Goal: Find specific page/section: Find specific page/section

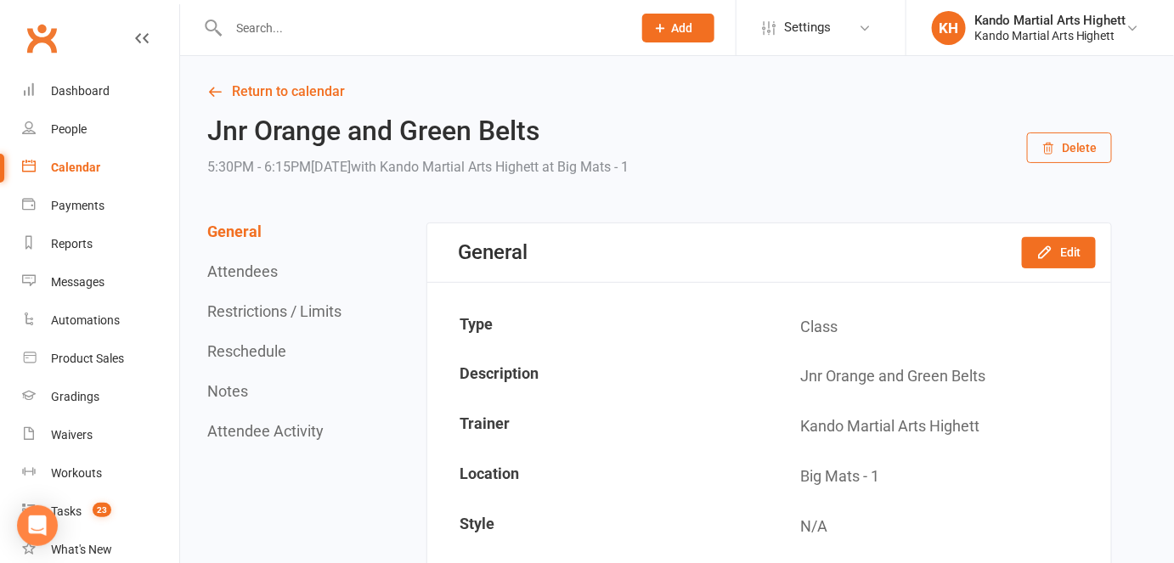
click at [345, 23] on input "text" at bounding box center [421, 28] width 397 height 24
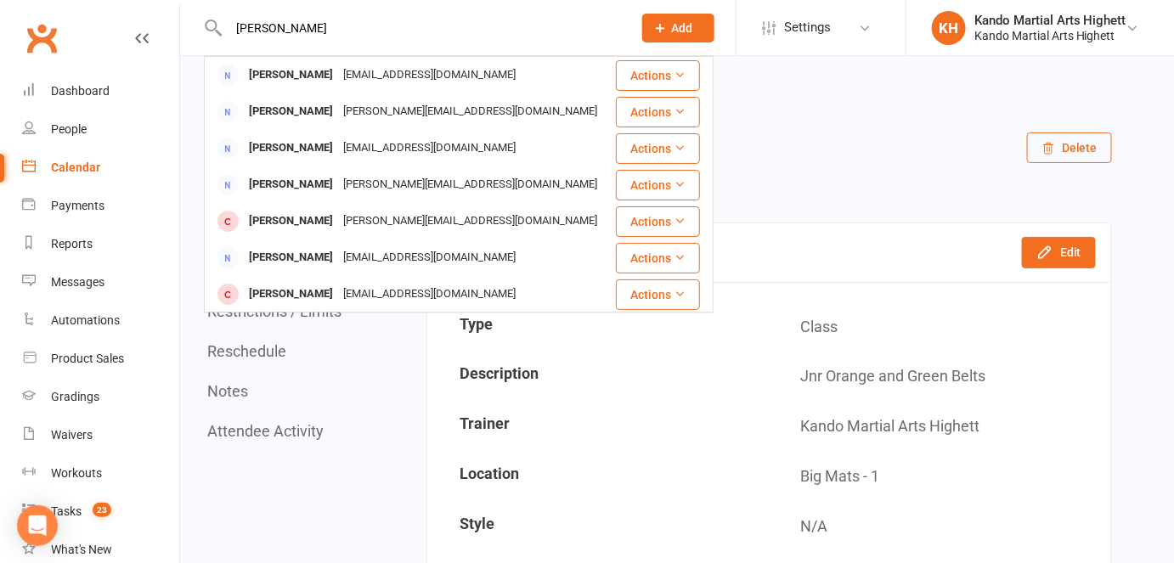
type input "mark van milk"
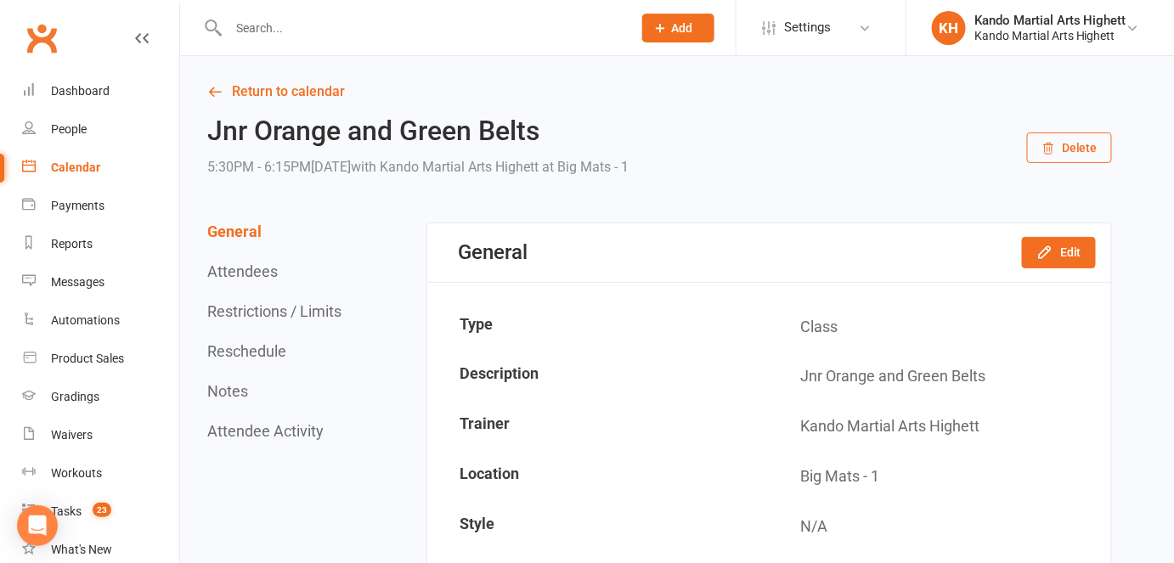
click at [155, 154] on link "Calendar" at bounding box center [100, 168] width 157 height 38
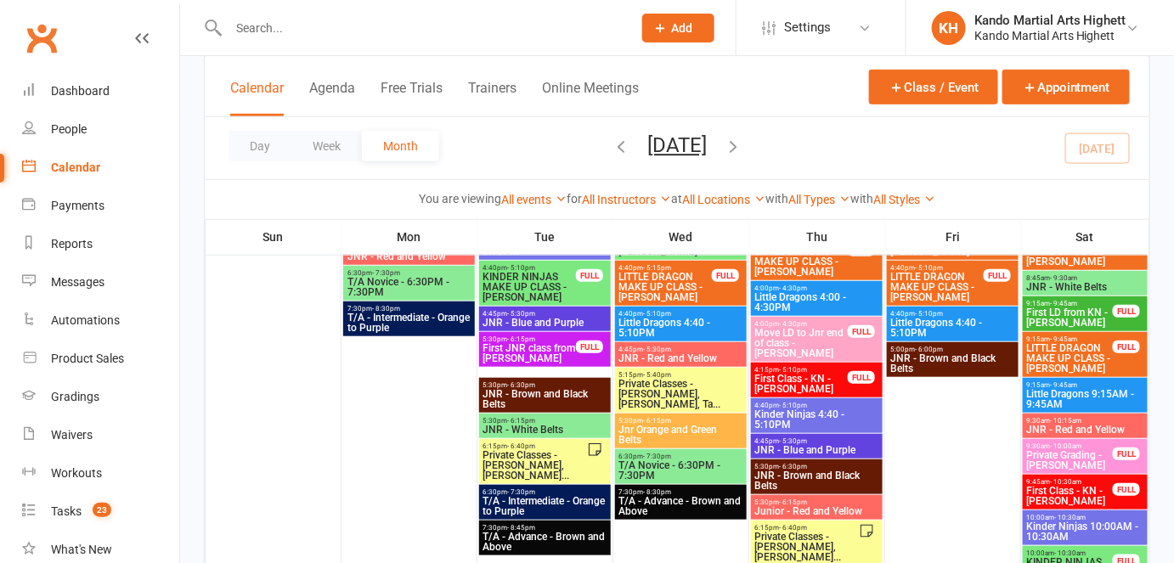
scroll to position [308, 0]
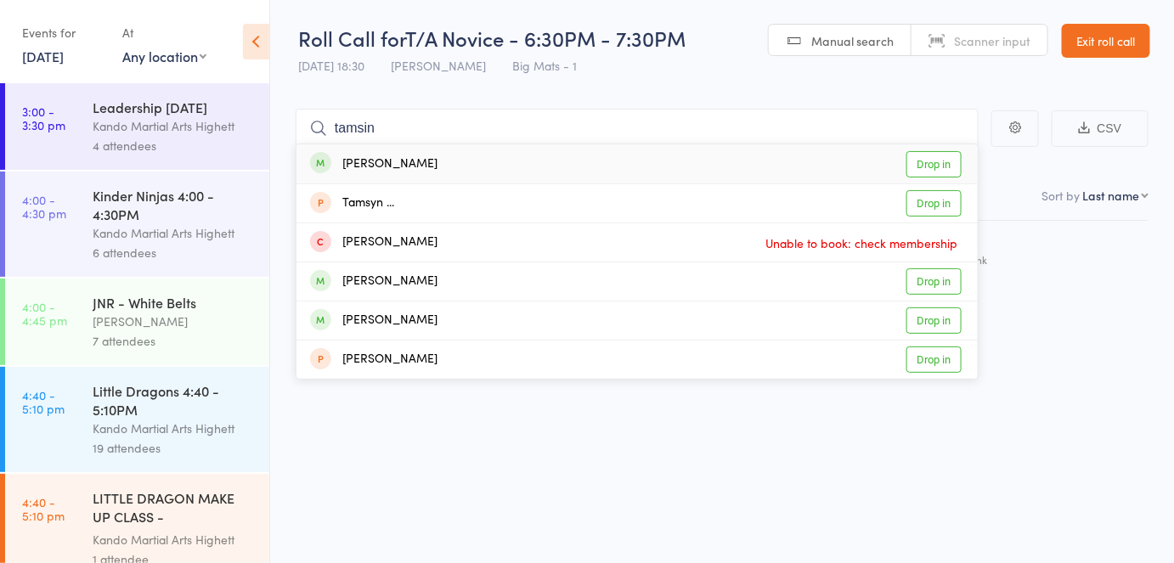
type input "tamsin"
click at [942, 167] on link "Drop in" at bounding box center [934, 164] width 55 height 26
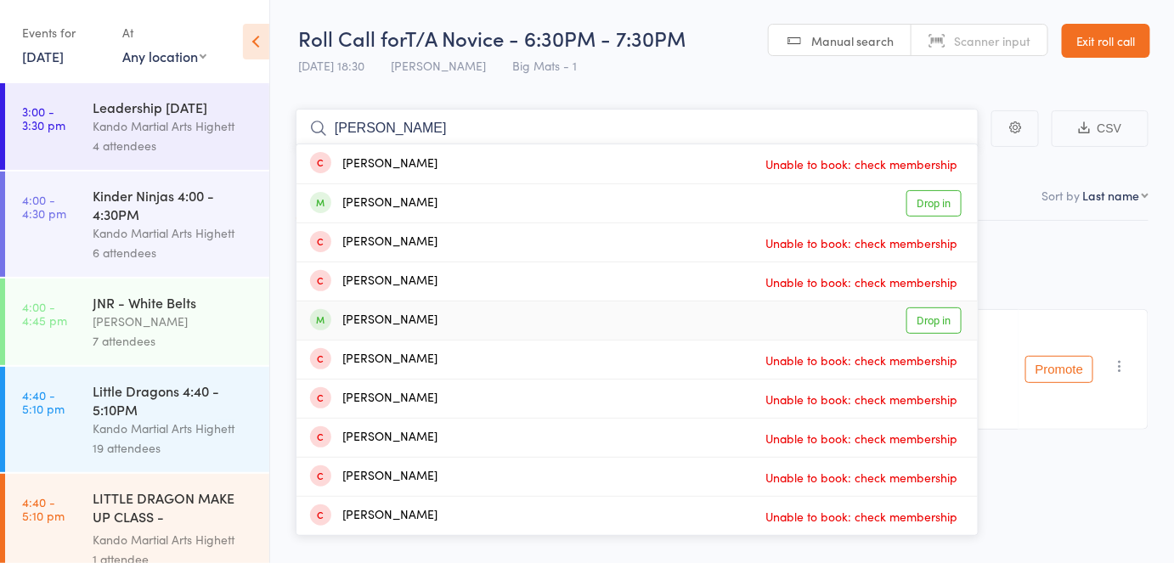
type input "alexander irov"
click at [622, 326] on div "Alexander Iurovetski Drop in" at bounding box center [637, 321] width 681 height 38
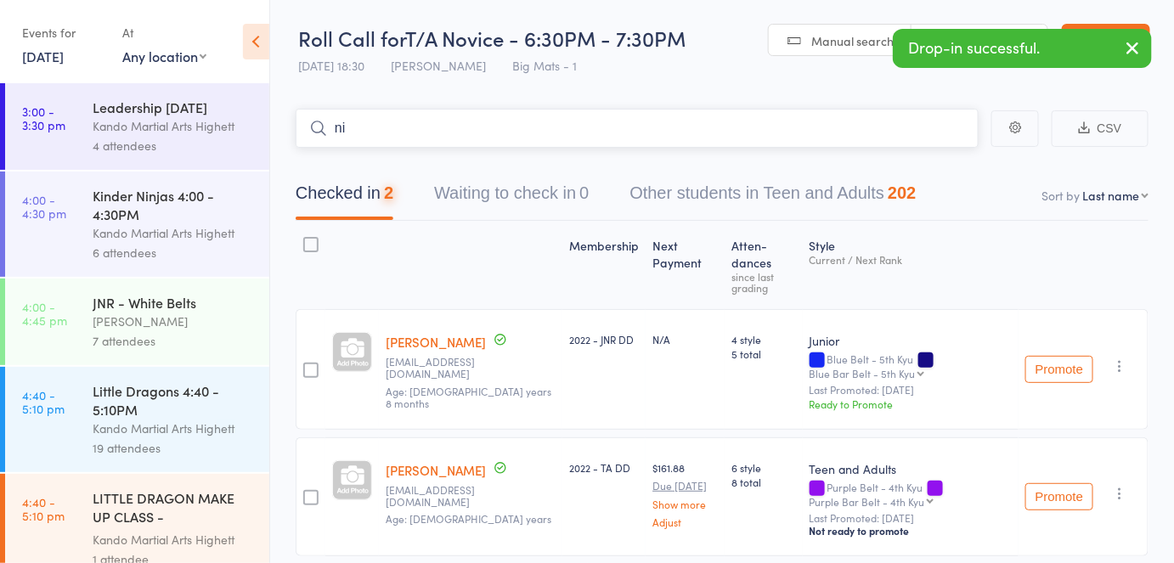
type input "n"
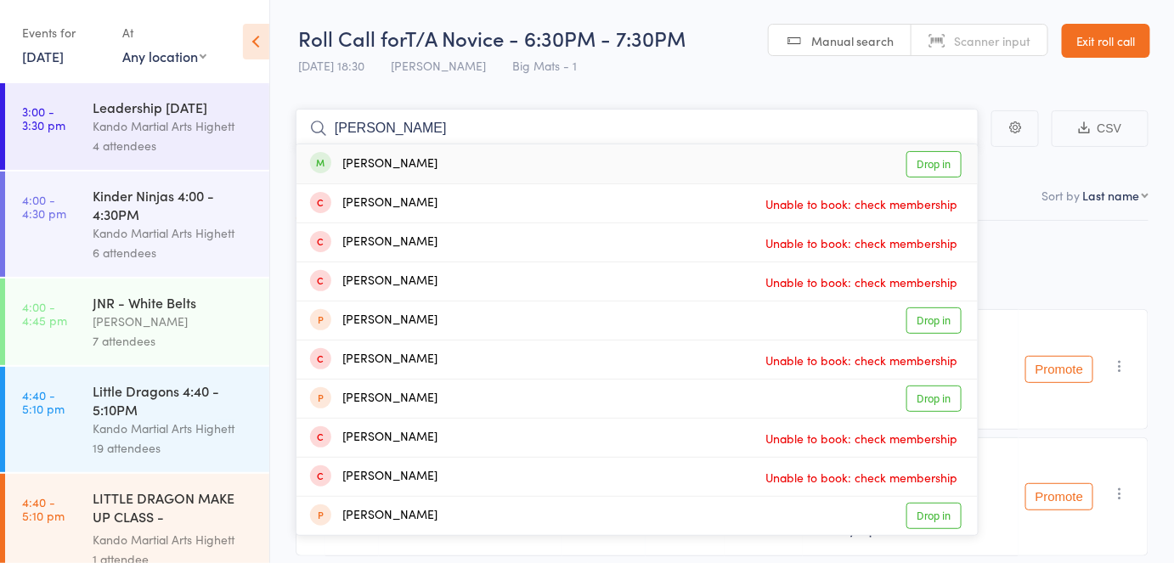
type input "nicola"
click at [647, 166] on div "Nicola Scott Drop in" at bounding box center [637, 163] width 681 height 39
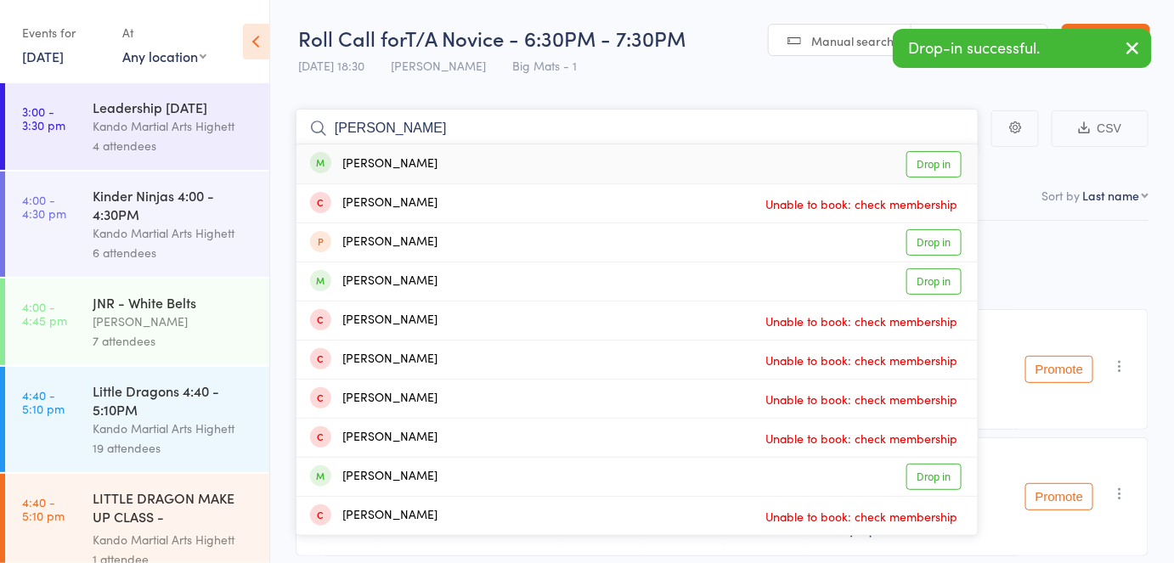
type input "oliver romanis"
click at [647, 166] on div "Oliver Romanis Drop in" at bounding box center [637, 163] width 681 height 39
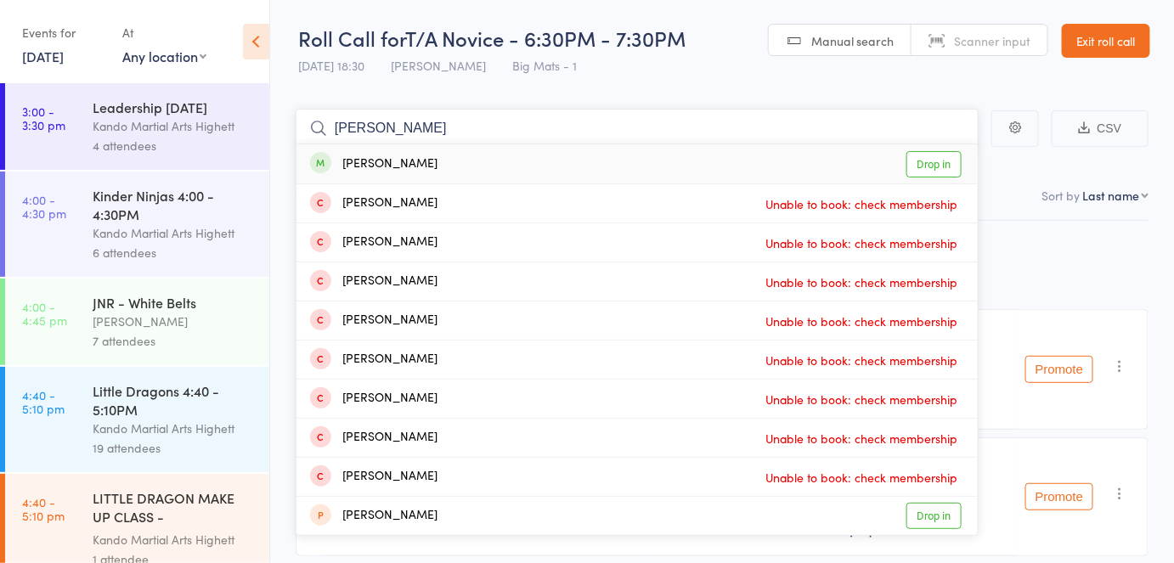
type input "camille"
click at [636, 159] on div "Camille Fankhauser Drop in" at bounding box center [637, 163] width 681 height 39
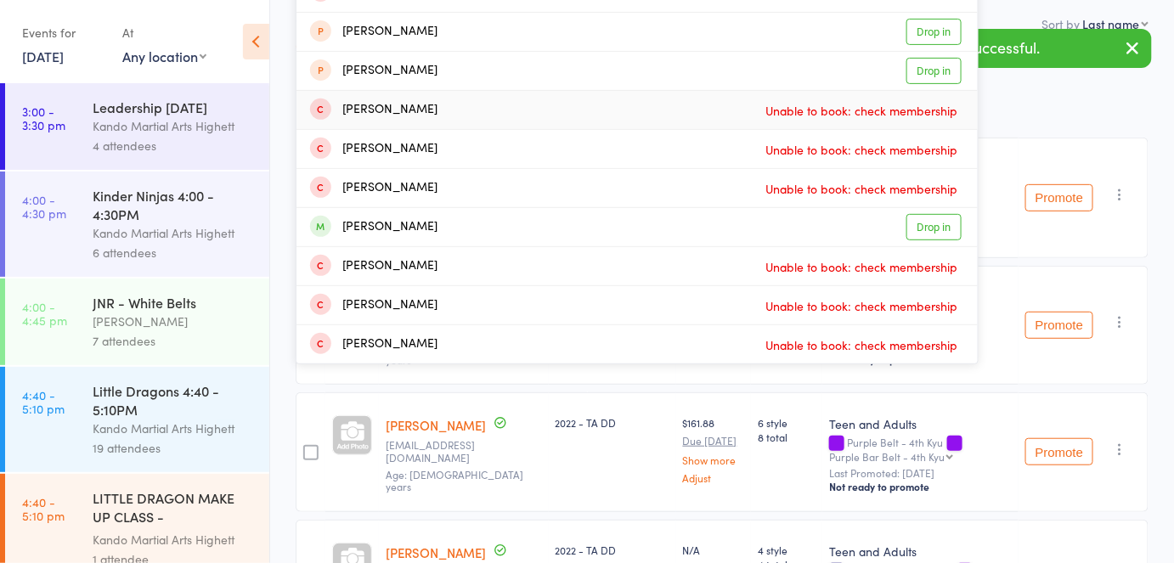
scroll to position [182, 0]
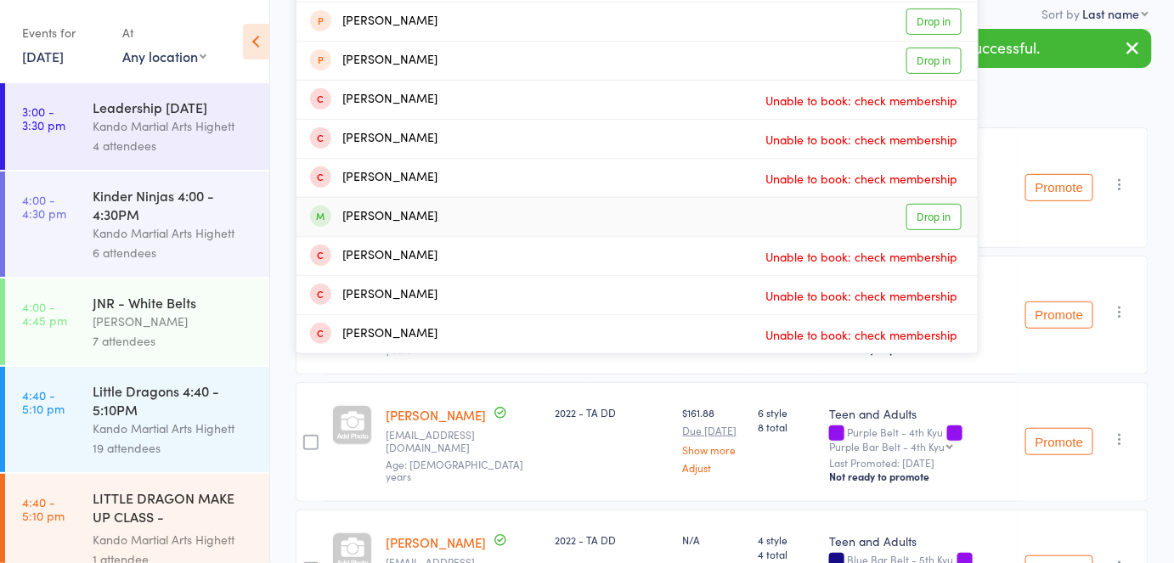
type input "matthew"
click at [594, 217] on div "Matthew Wardell Drop in" at bounding box center [637, 217] width 681 height 38
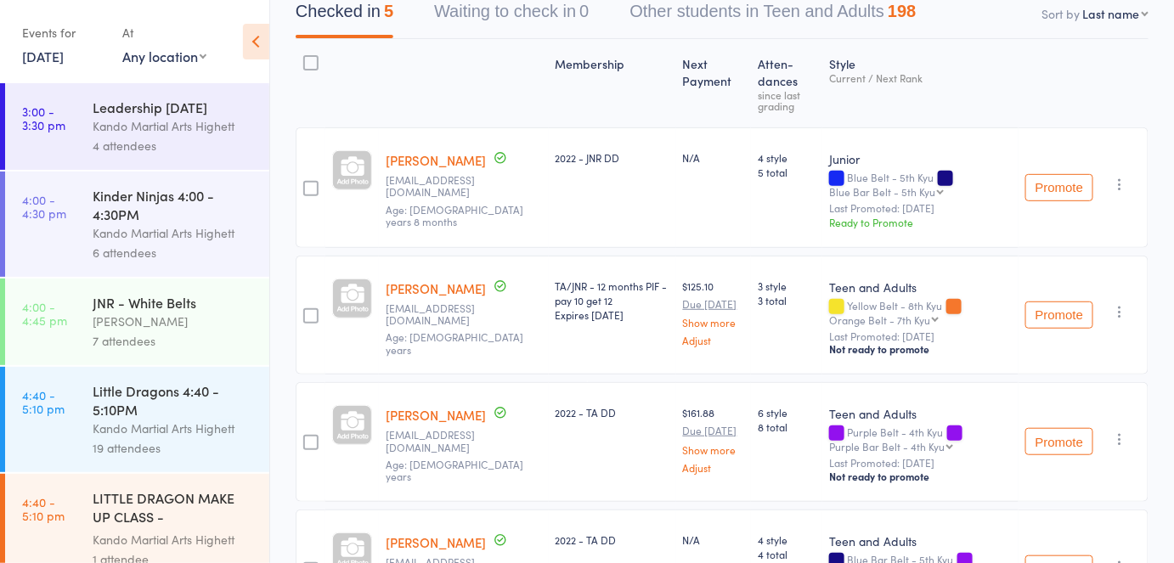
scroll to position [0, 0]
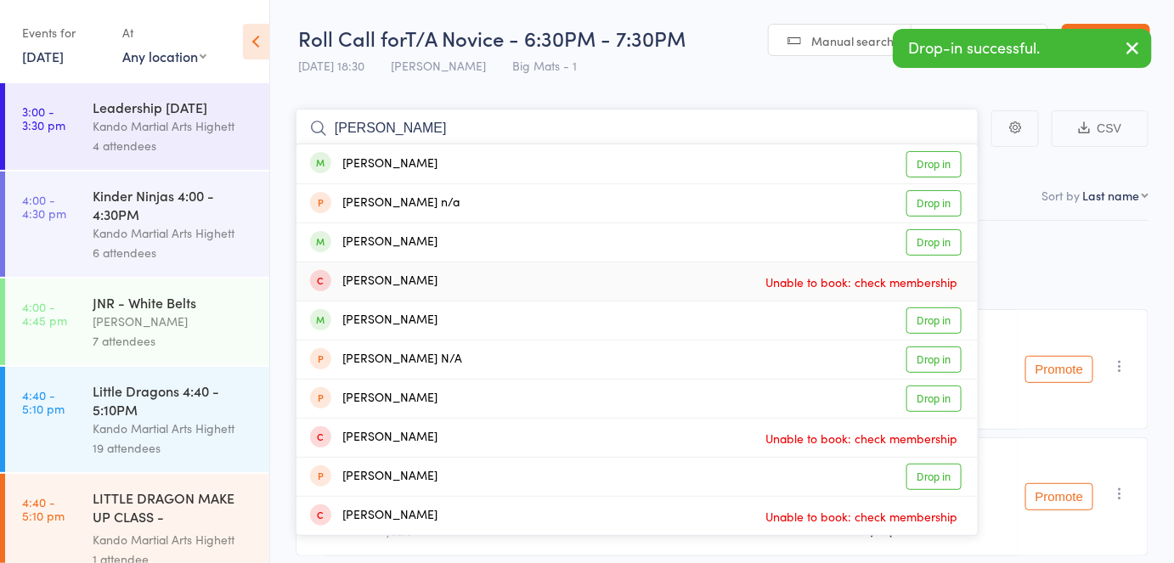
type input "nick"
click at [586, 254] on div "Nick Burland Drop in" at bounding box center [637, 242] width 681 height 38
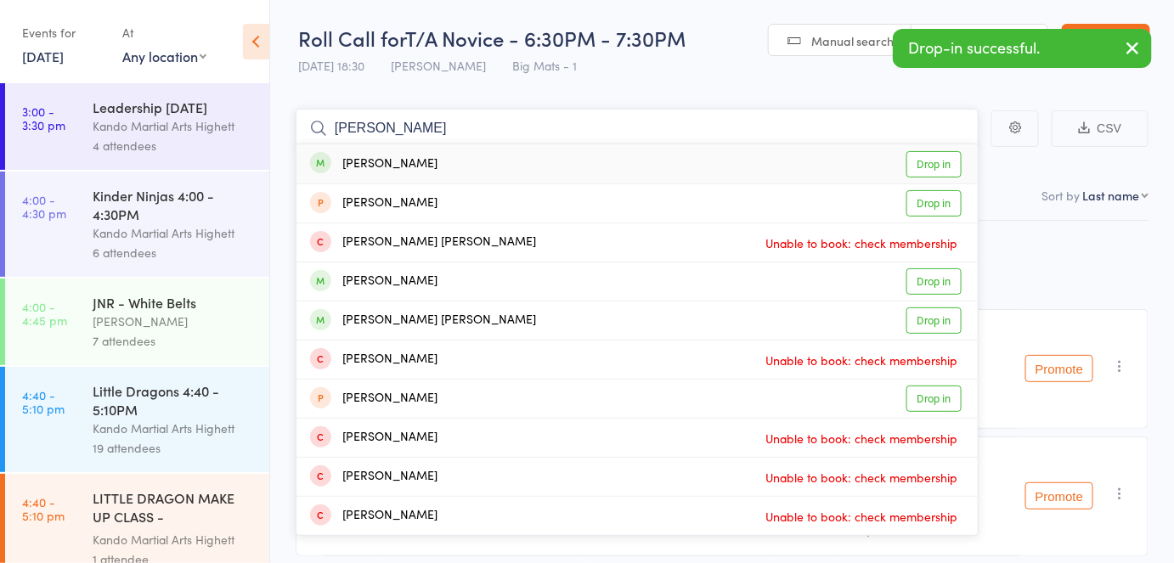
type input "jean"
click at [523, 156] on div "Jean Guo Drop in" at bounding box center [637, 163] width 681 height 39
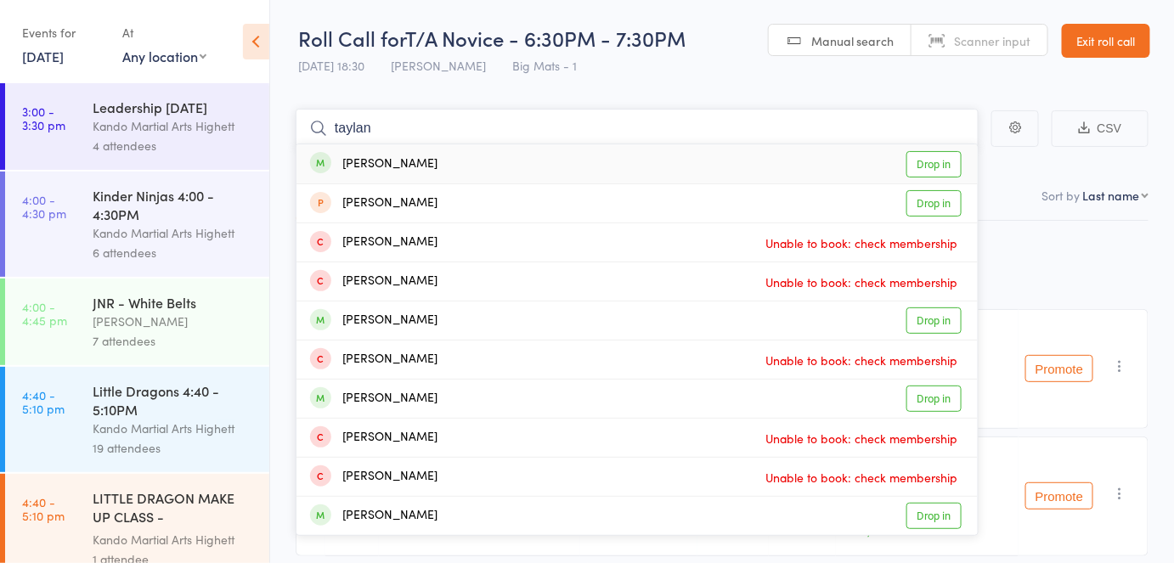
type input "taylan"
click at [494, 168] on div "Taylan Osman Drop in" at bounding box center [637, 163] width 681 height 39
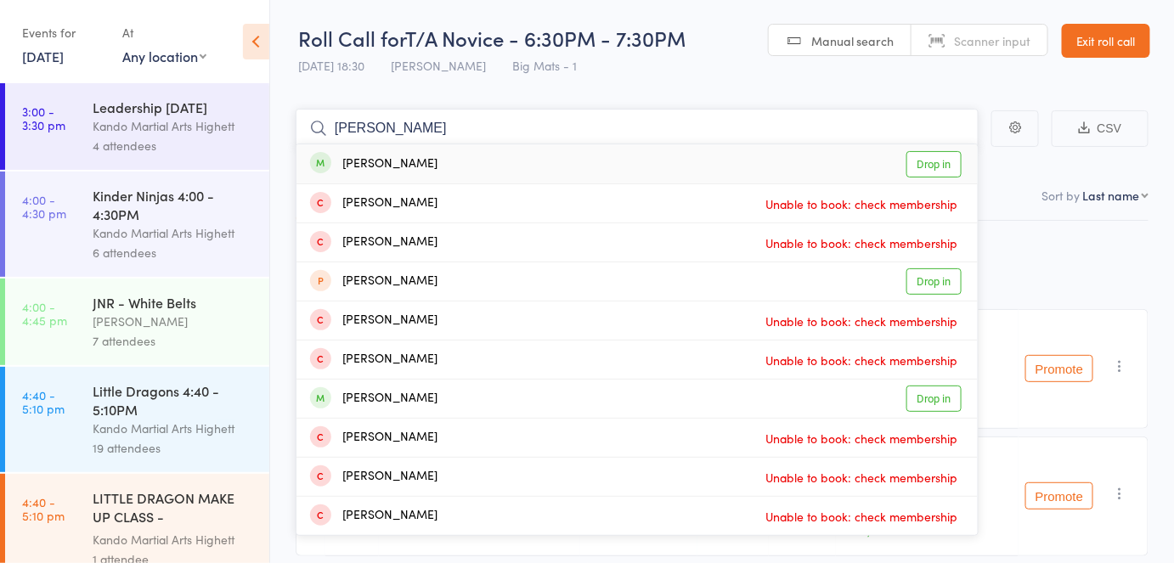
type input "william green"
click at [438, 162] on div "William Greenwood" at bounding box center [373, 165] width 127 height 20
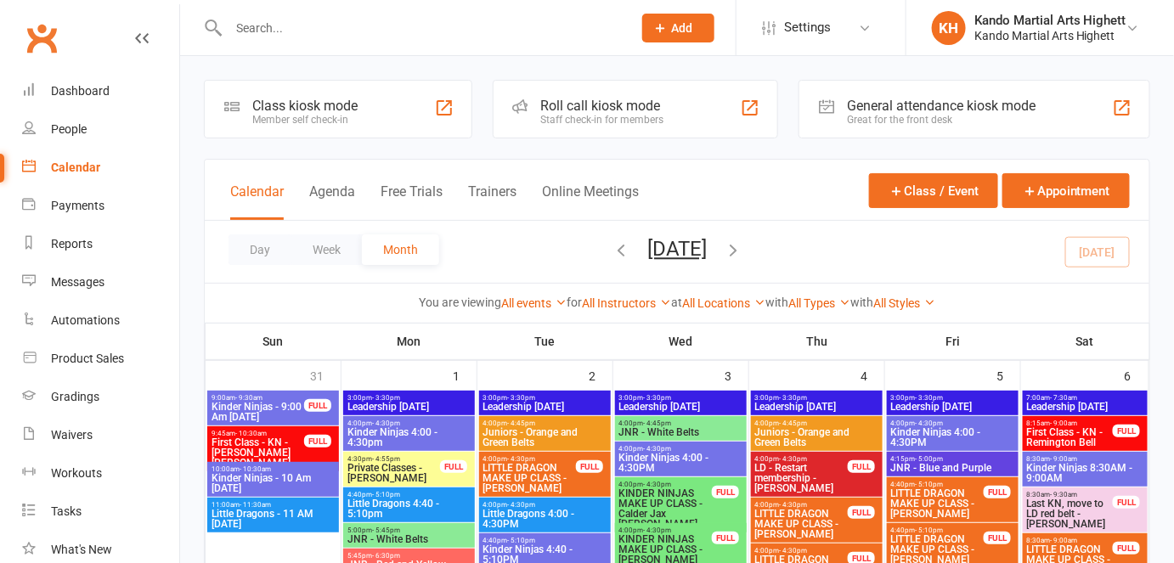
click at [347, 45] on div at bounding box center [412, 27] width 416 height 55
click at [344, 27] on input "text" at bounding box center [421, 28] width 397 height 24
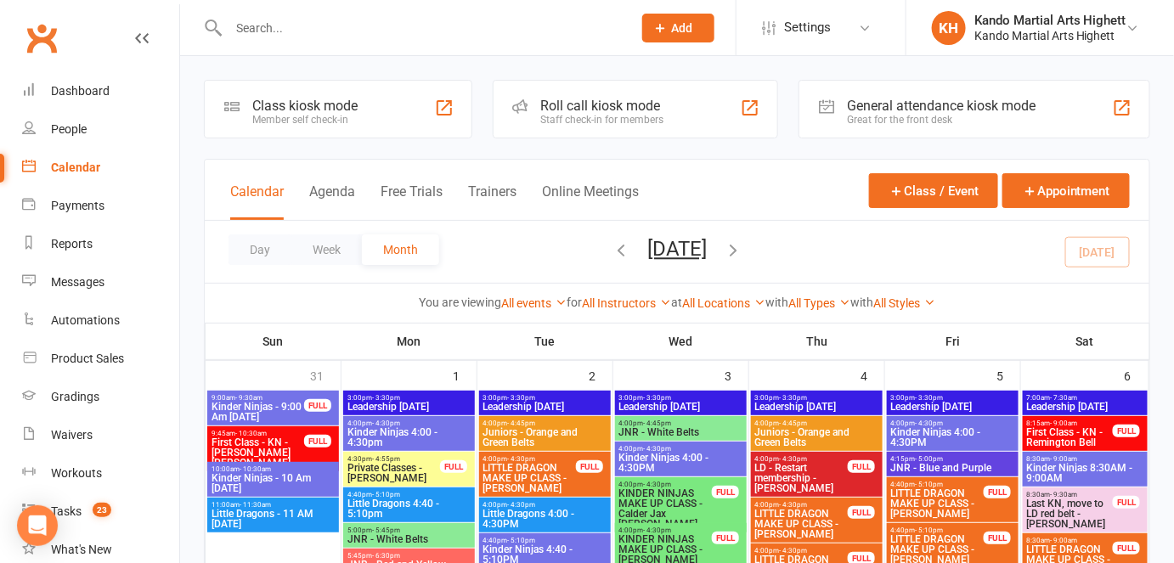
paste input "[EMAIL_ADDRESS][PERSON_NAME][DOMAIN_NAME]"
type input "[EMAIL_ADDRESS][PERSON_NAME][DOMAIN_NAME]"
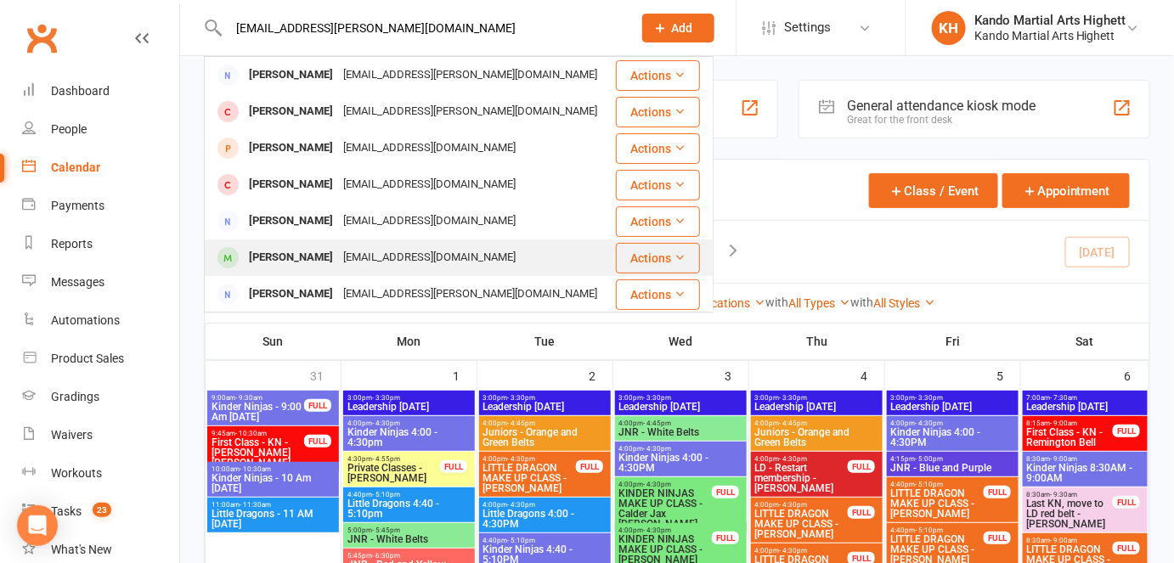
click at [398, 258] on div "[EMAIL_ADDRESS][DOMAIN_NAME]" at bounding box center [429, 258] width 183 height 25
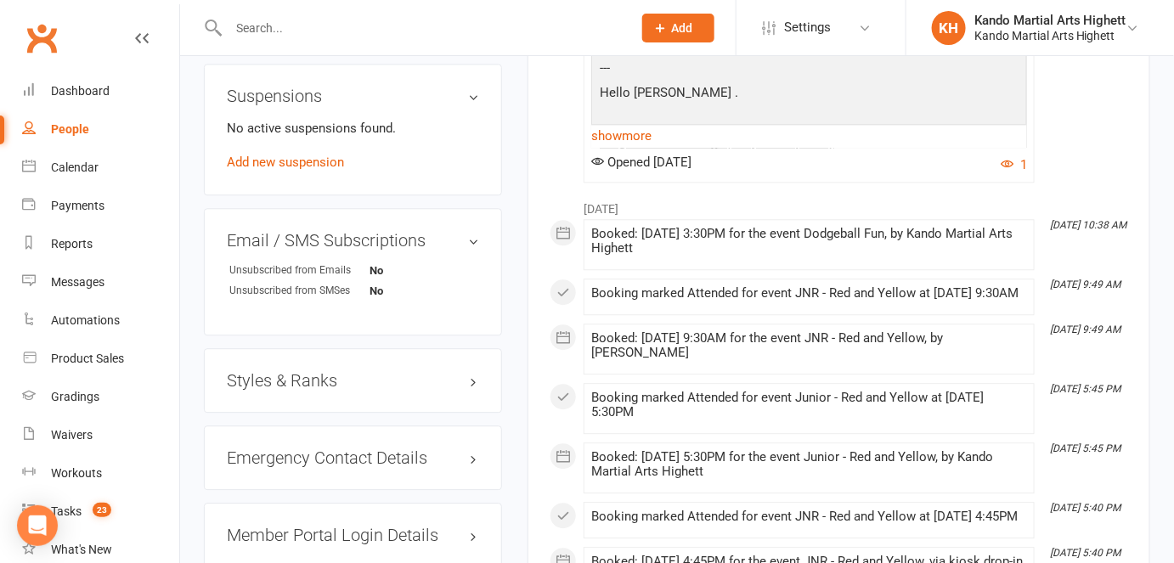
scroll to position [1342, 0]
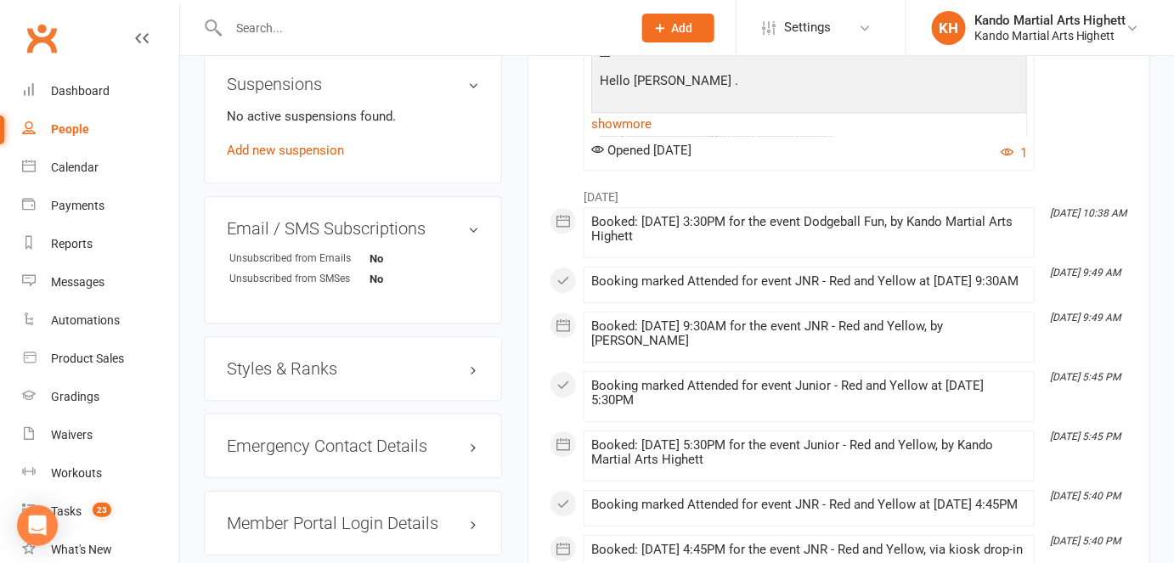
click at [475, 478] on div "Emergency Contact Details edit" at bounding box center [353, 446] width 298 height 65
click at [467, 455] on h3 "Emergency Contact Details edit" at bounding box center [353, 446] width 252 height 19
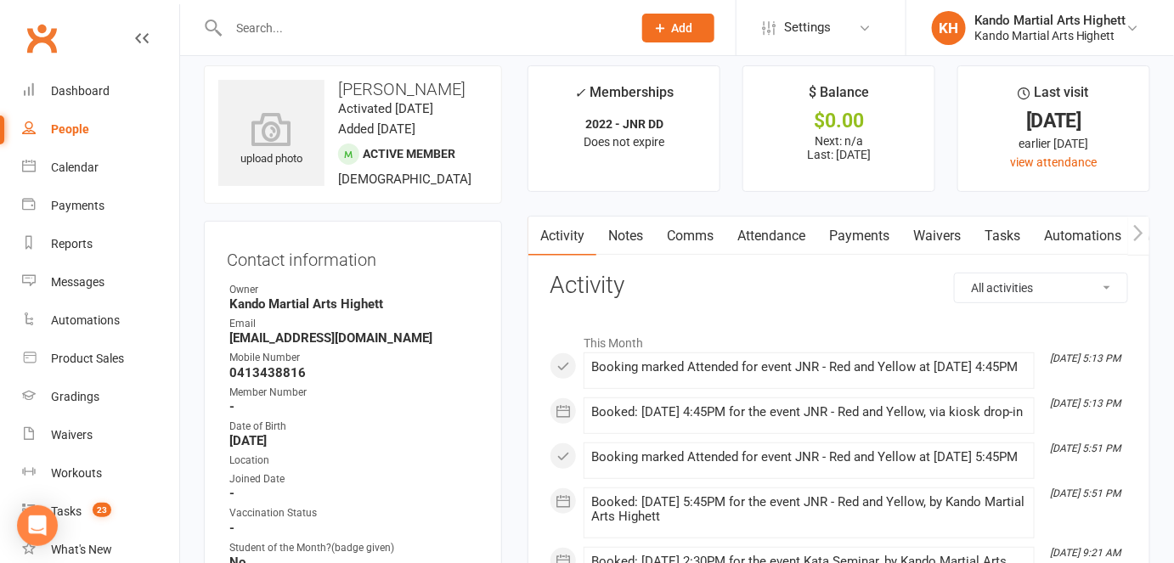
scroll to position [0, 0]
